Goal: Information Seeking & Learning: Understand process/instructions

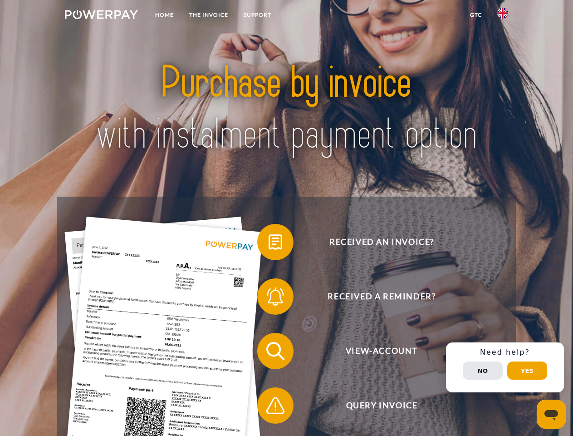
click at [101, 16] on img at bounding box center [101, 14] width 73 height 9
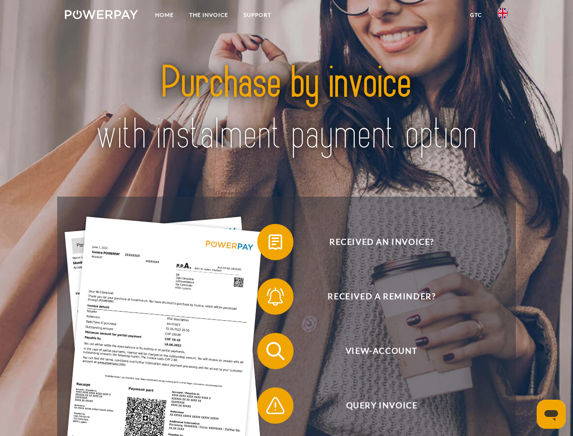
click at [503, 16] on img at bounding box center [502, 13] width 11 height 11
click at [475, 15] on link "GTC" at bounding box center [475, 15] width 27 height 16
click at [269, 244] on span at bounding box center [261, 241] width 45 height 45
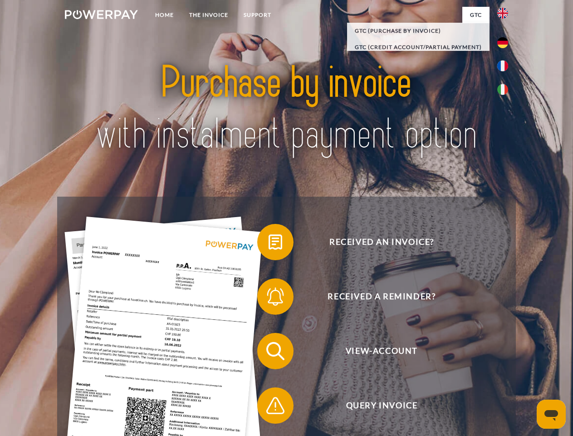
click at [269, 298] on span at bounding box center [261, 296] width 45 height 45
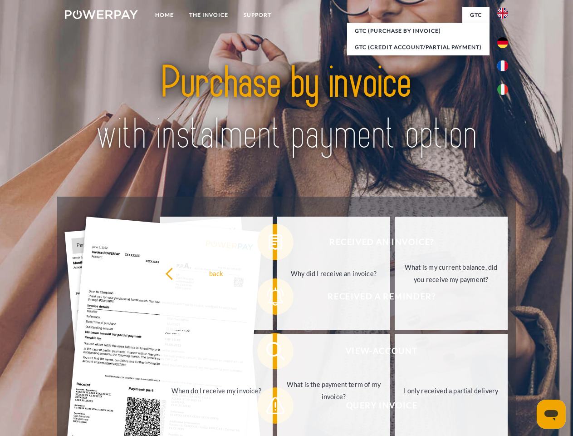
click at [277, 353] on link "What is the payment term of my invoice?" at bounding box center [333, 389] width 113 height 113
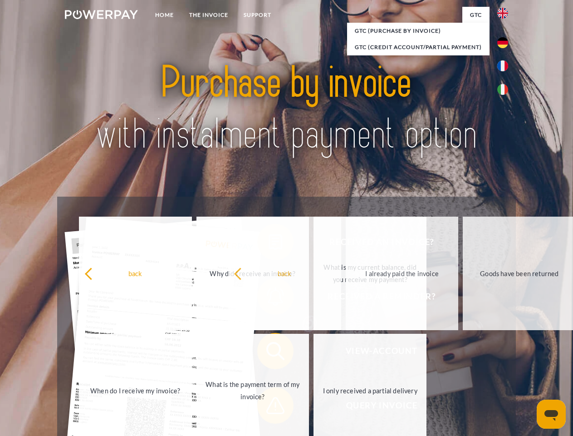
click at [269, 407] on span at bounding box center [261, 404] width 45 height 45
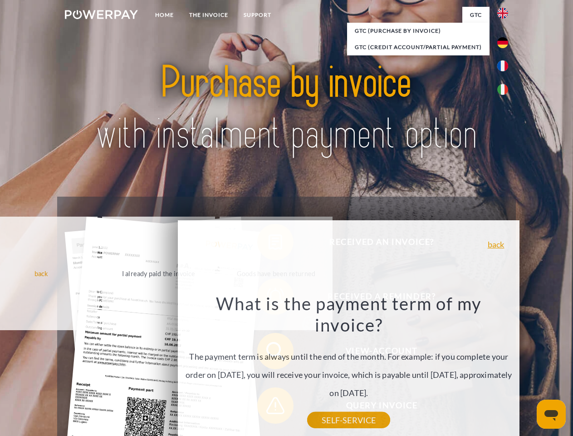
click at [505, 367] on div "Received an invoice? Received a reminder? View-Account Query Invoice" at bounding box center [286, 377] width 458 height 363
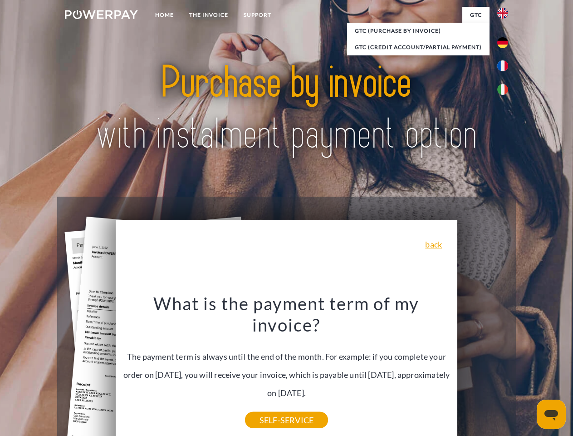
click at [483, 369] on span "View-Account" at bounding box center [381, 351] width 222 height 36
click at [527, 370] on header "Home THE INVOICE Support" at bounding box center [286, 313] width 573 height 627
